Goal: Navigation & Orientation: Find specific page/section

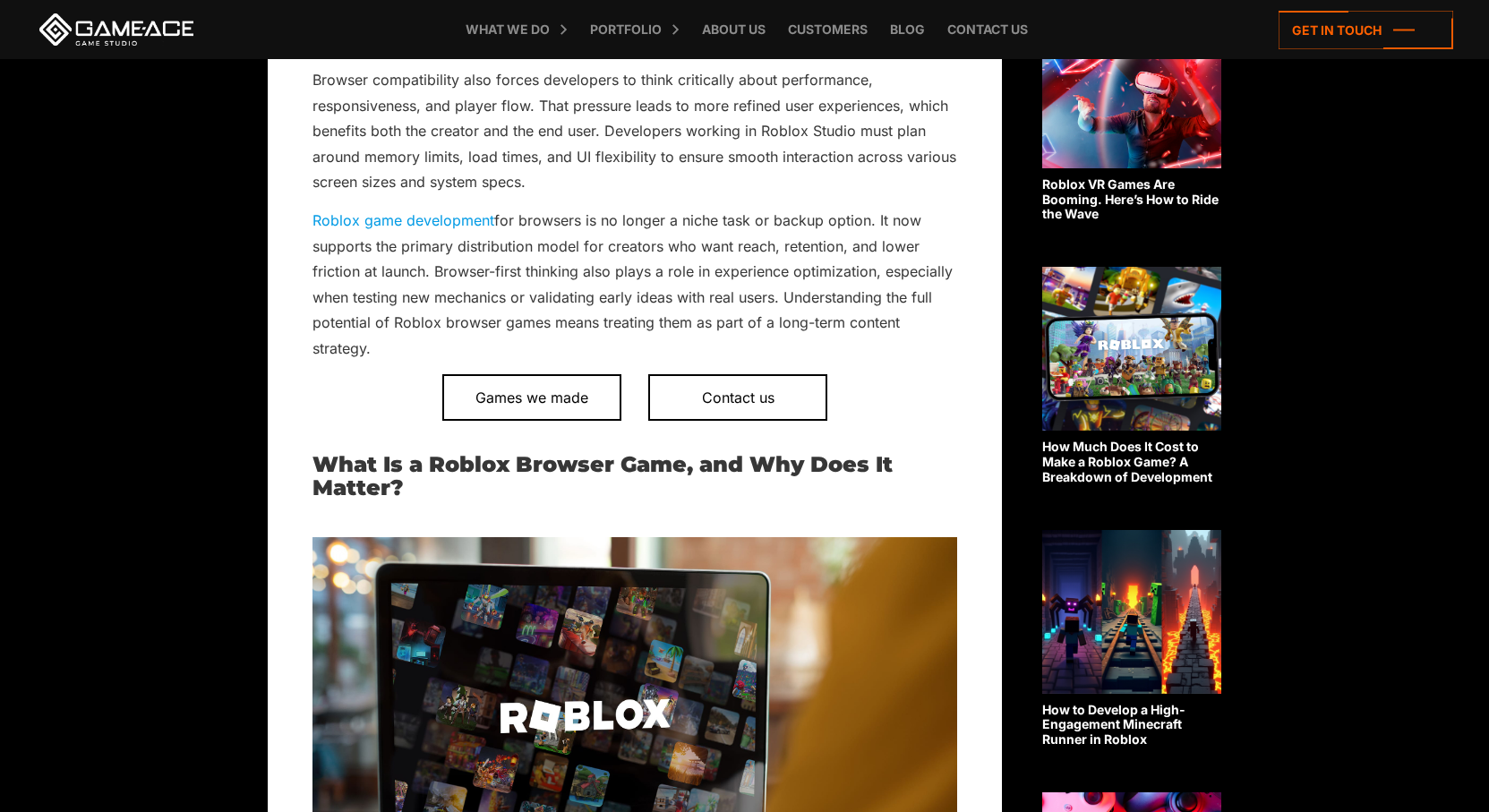
scroll to position [855, 0]
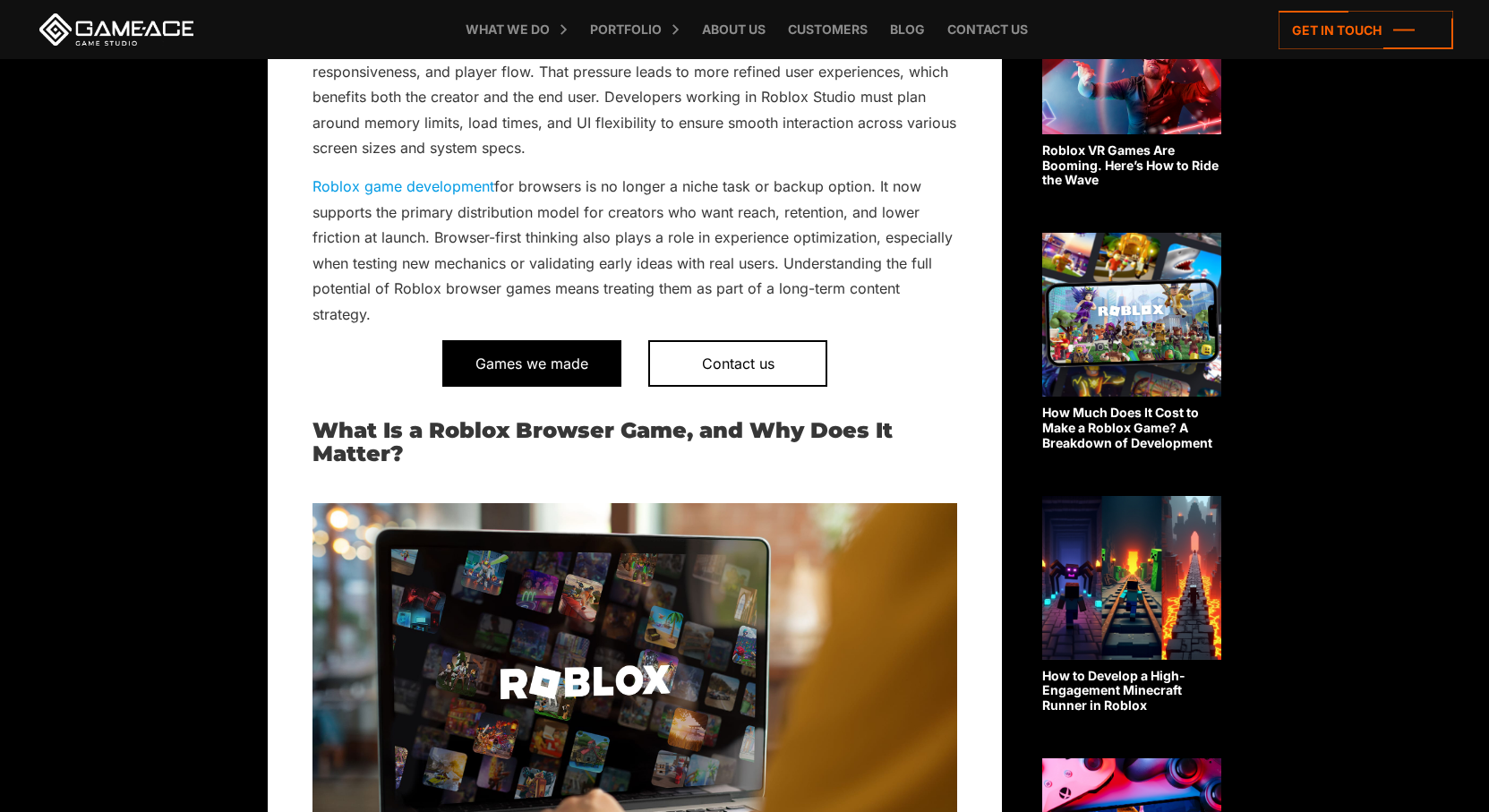
click at [563, 365] on span "Games we made" at bounding box center [532, 363] width 179 height 47
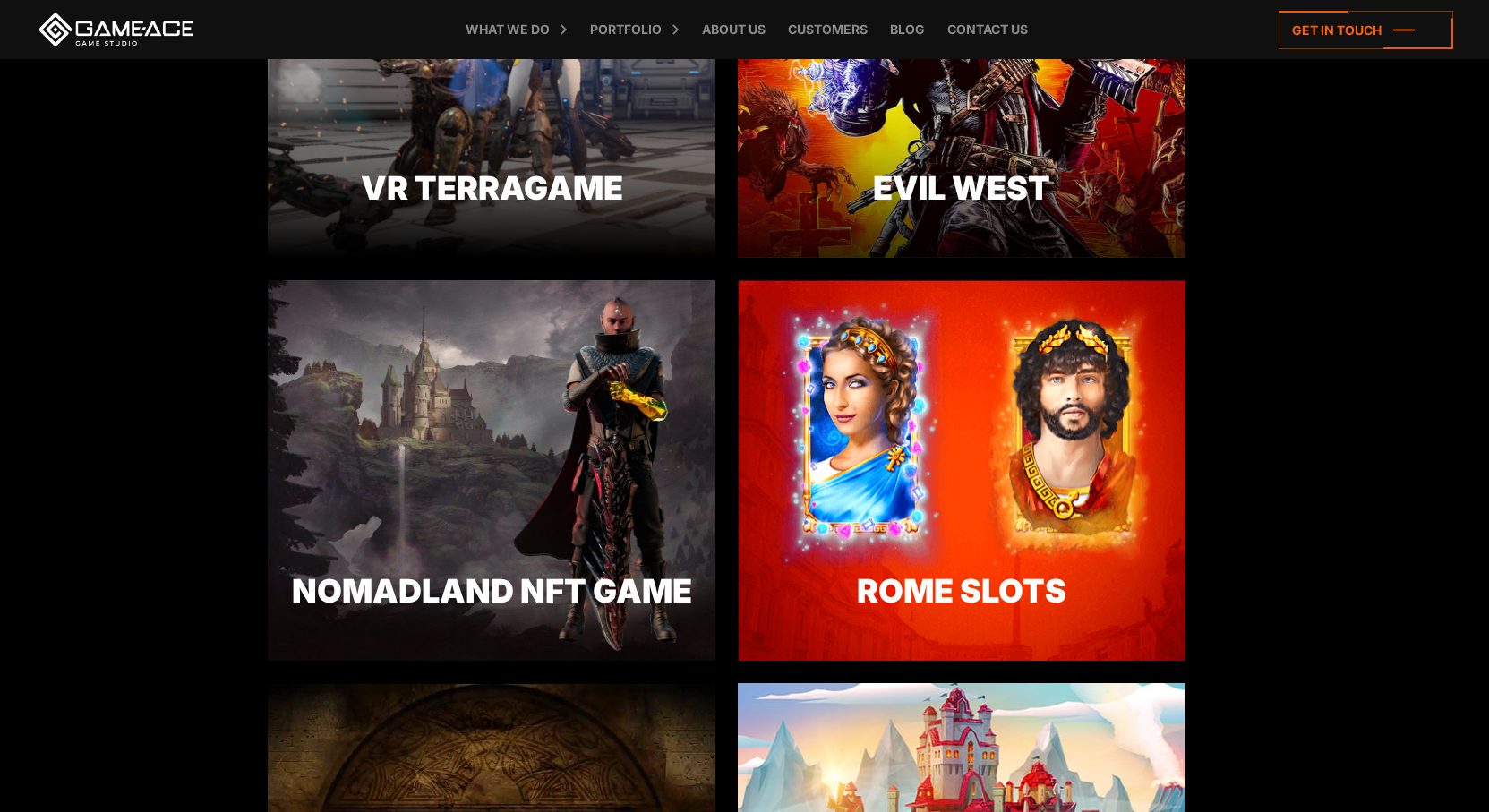
scroll to position [2566, 0]
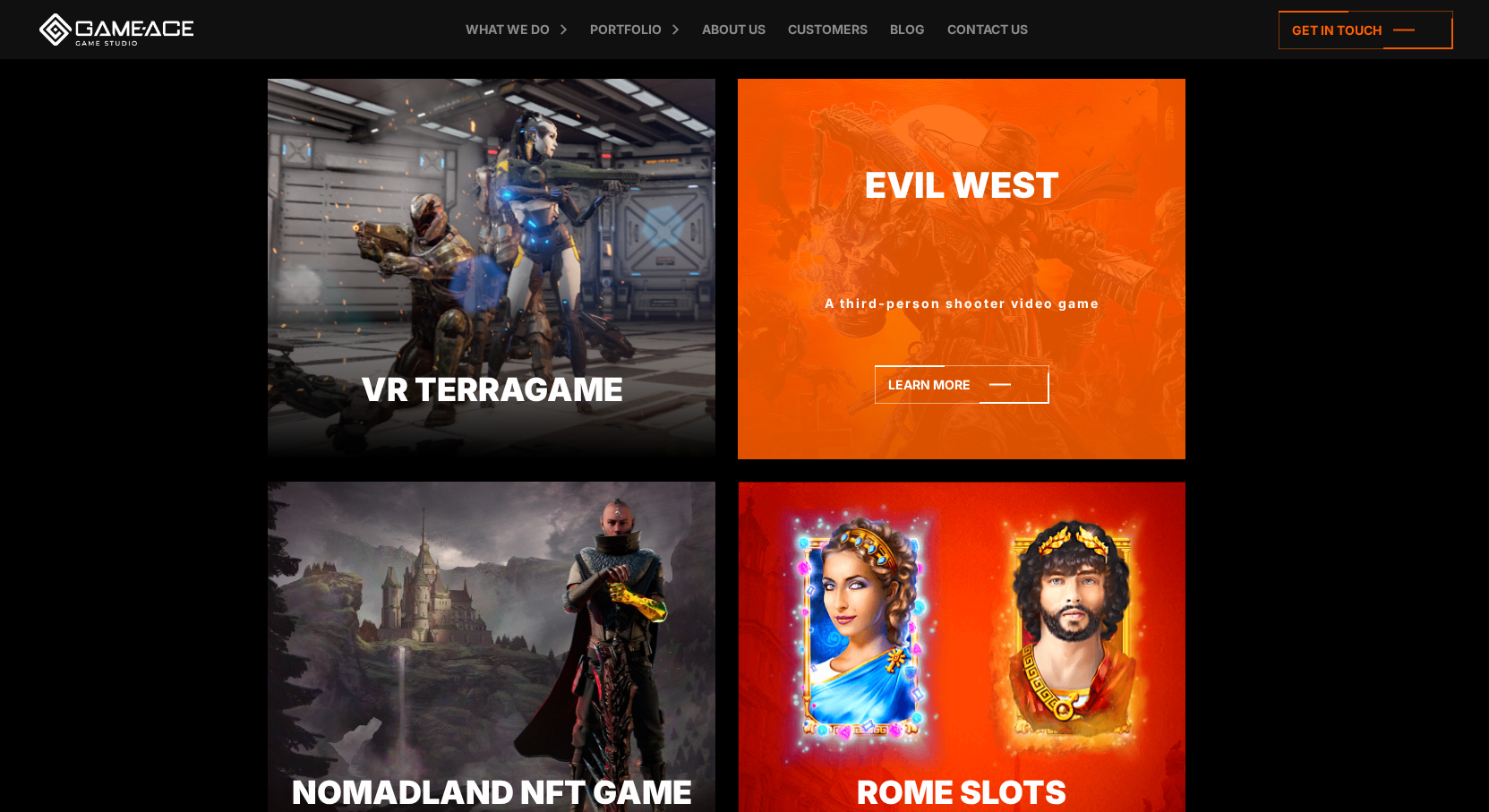
click at [893, 245] on div at bounding box center [961, 244] width 447 height 32
click at [959, 393] on icon at bounding box center [962, 384] width 175 height 39
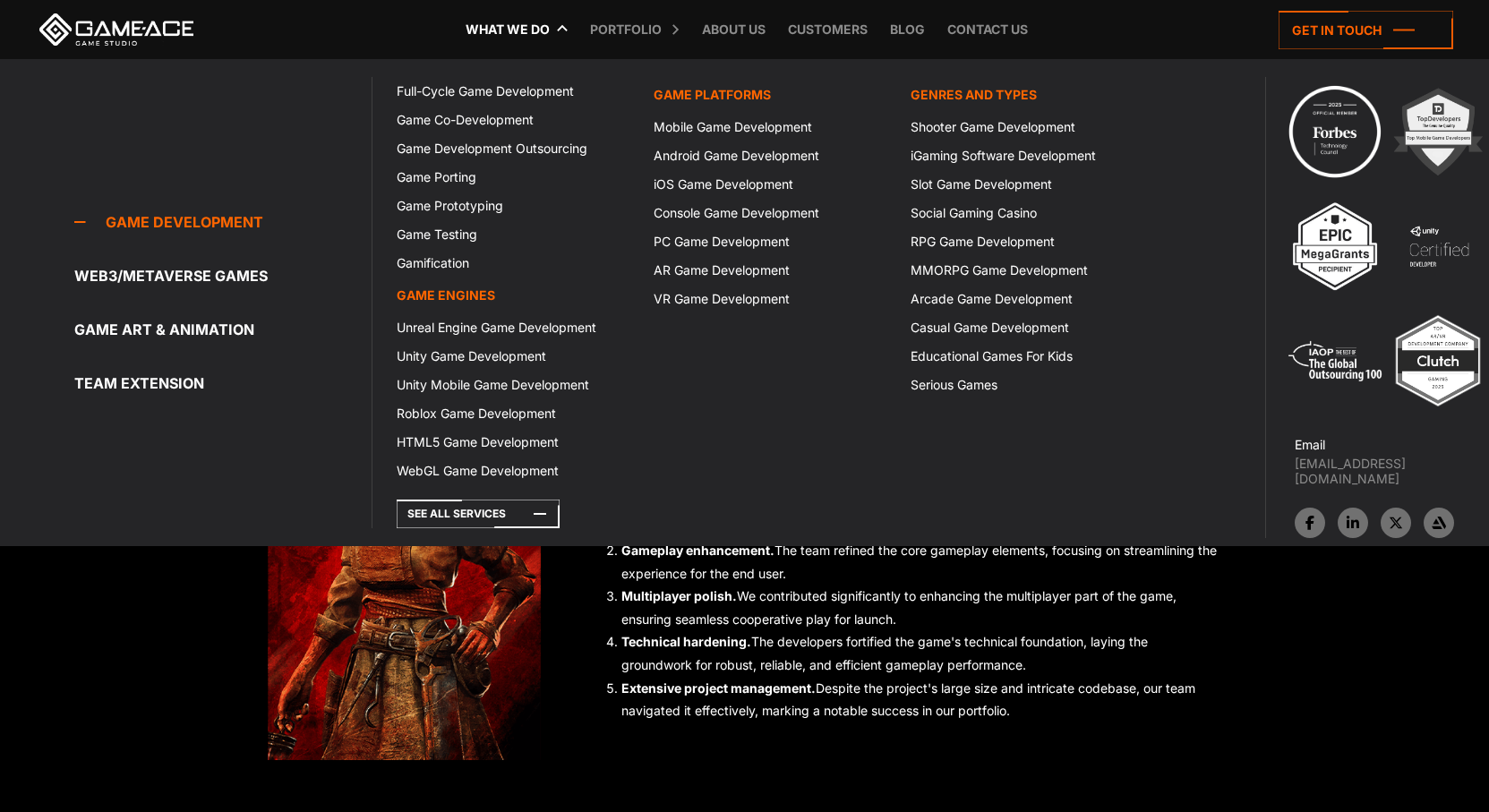
scroll to position [1432, 0]
